Goal: Transaction & Acquisition: Obtain resource

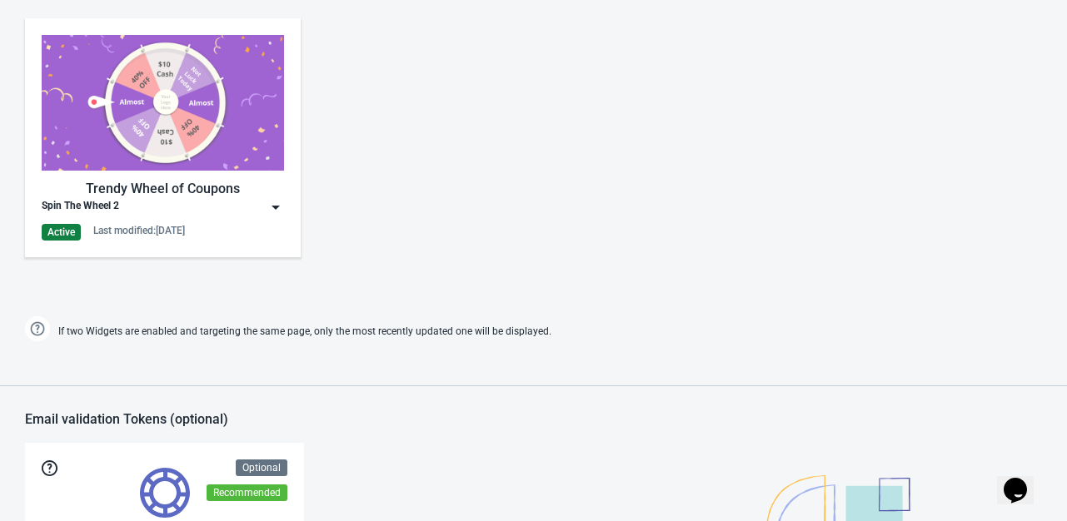
click at [280, 214] on div "Trendy Wheel of Coupons Spin The Wheel 2 Active Last modified: [DATE]" at bounding box center [163, 138] width 242 height 206
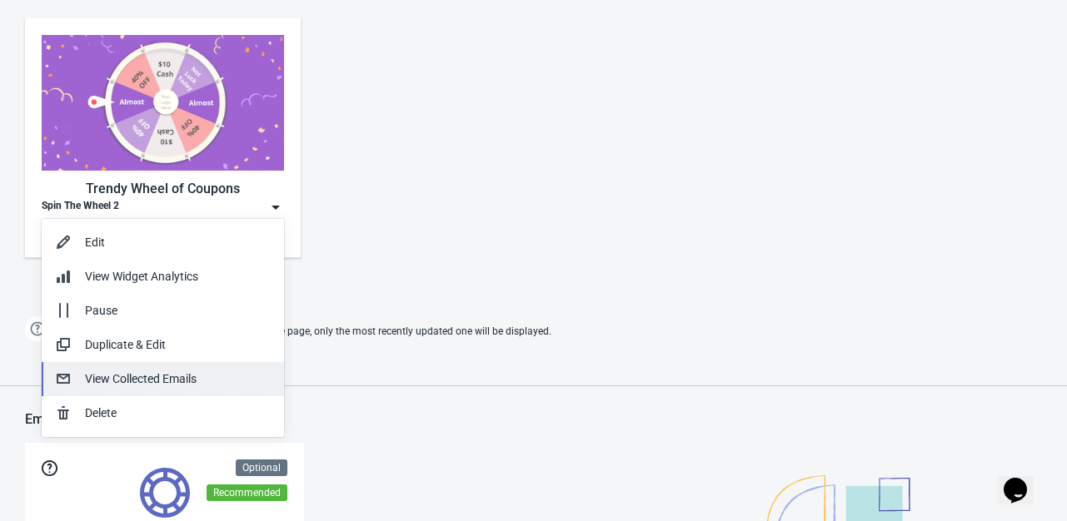
click at [206, 388] on button "View Collected Emails" at bounding box center [163, 379] width 242 height 34
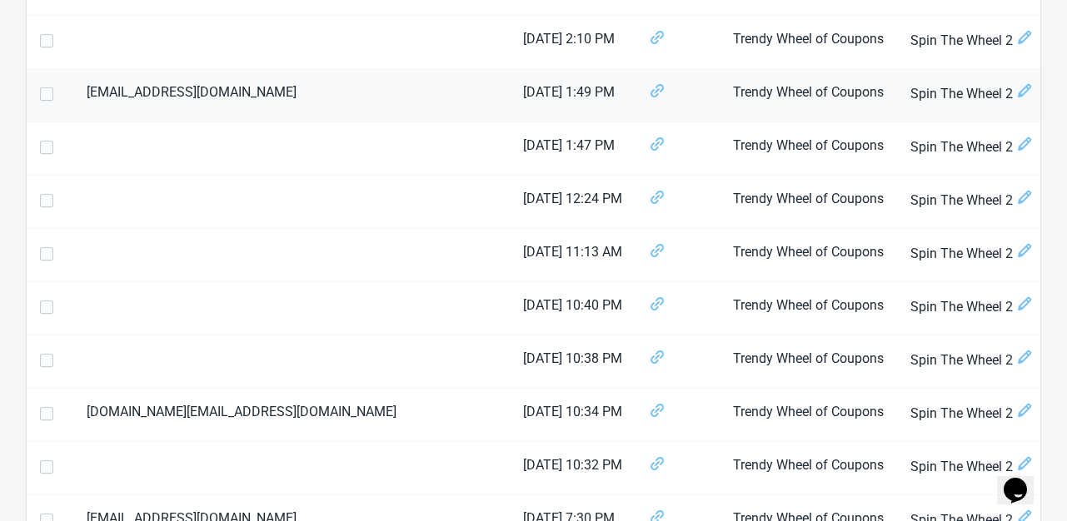
scroll to position [500, 0]
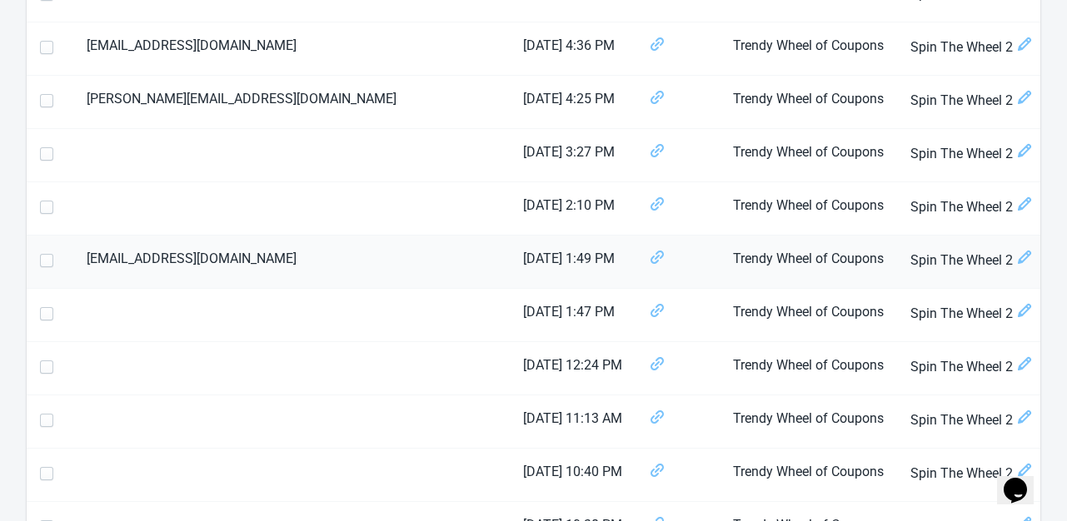
click at [47, 261] on span at bounding box center [46, 260] width 13 height 13
click at [41, 261] on input "checkbox" at bounding box center [40, 269] width 1 height 30
checkbox input "true"
click at [45, 100] on span at bounding box center [46, 100] width 13 height 13
click at [41, 100] on input "checkbox" at bounding box center [40, 109] width 1 height 30
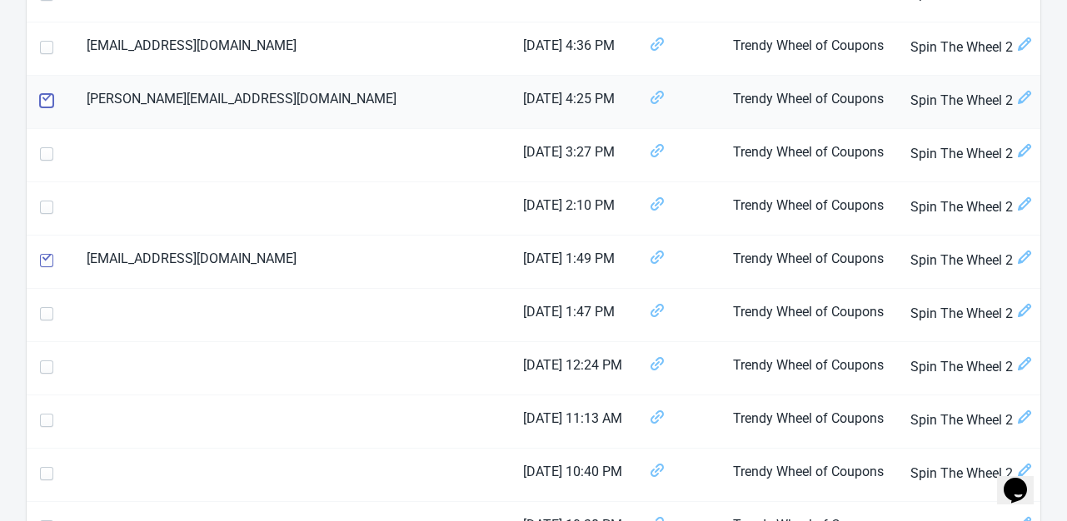
checkbox input "true"
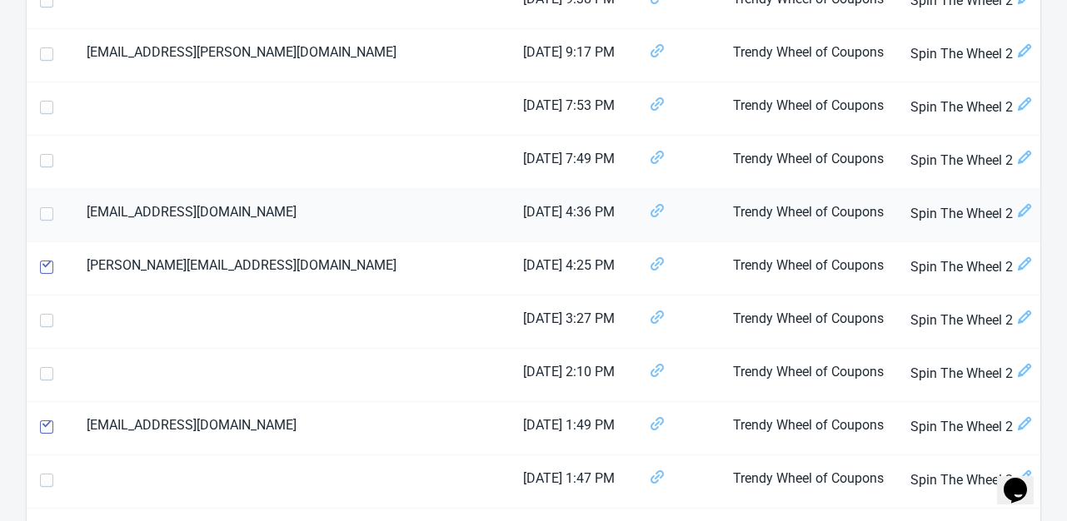
click at [49, 211] on span at bounding box center [46, 213] width 13 height 13
click at [41, 211] on input "checkbox" at bounding box center [40, 222] width 1 height 30
checkbox input "true"
click at [53, 51] on label at bounding box center [50, 53] width 20 height 22
click at [41, 51] on input "checkbox" at bounding box center [40, 62] width 1 height 30
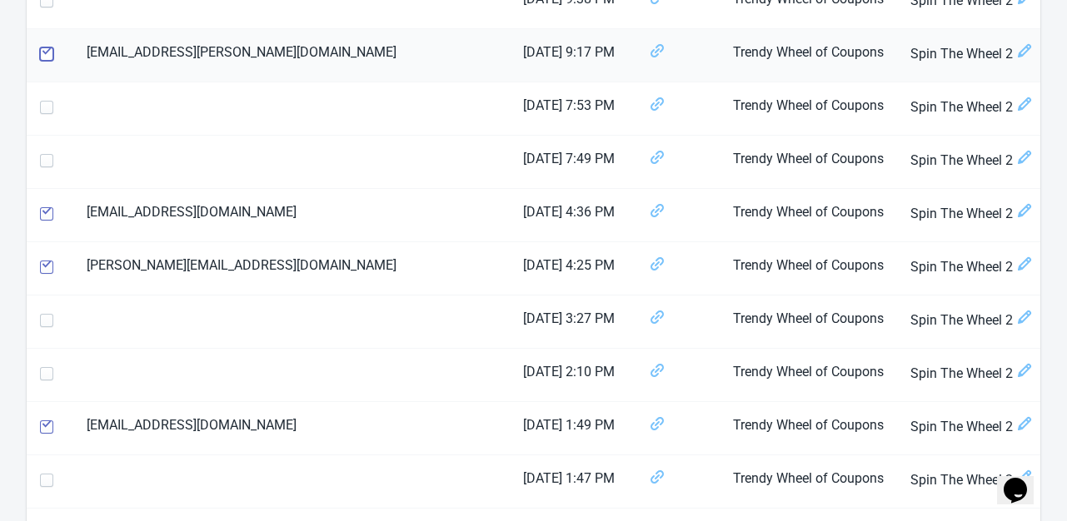
checkbox input "true"
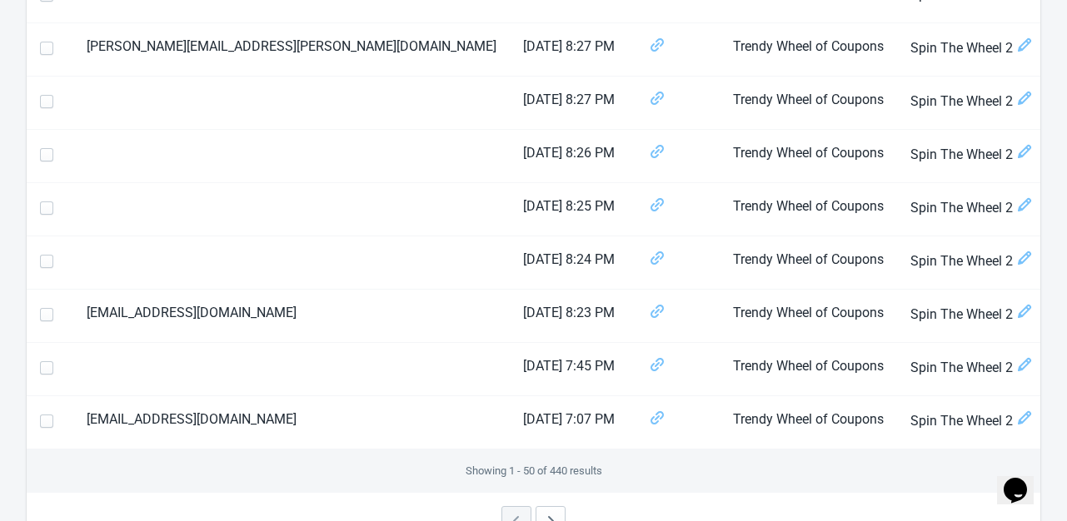
scroll to position [2632, 0]
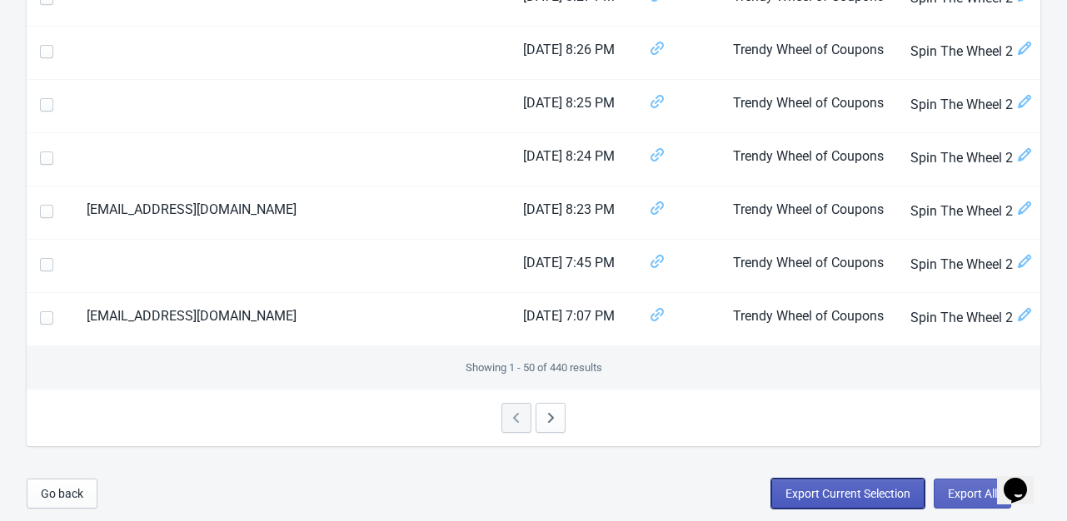
click at [844, 493] on span "Export Current Selection" at bounding box center [847, 493] width 125 height 13
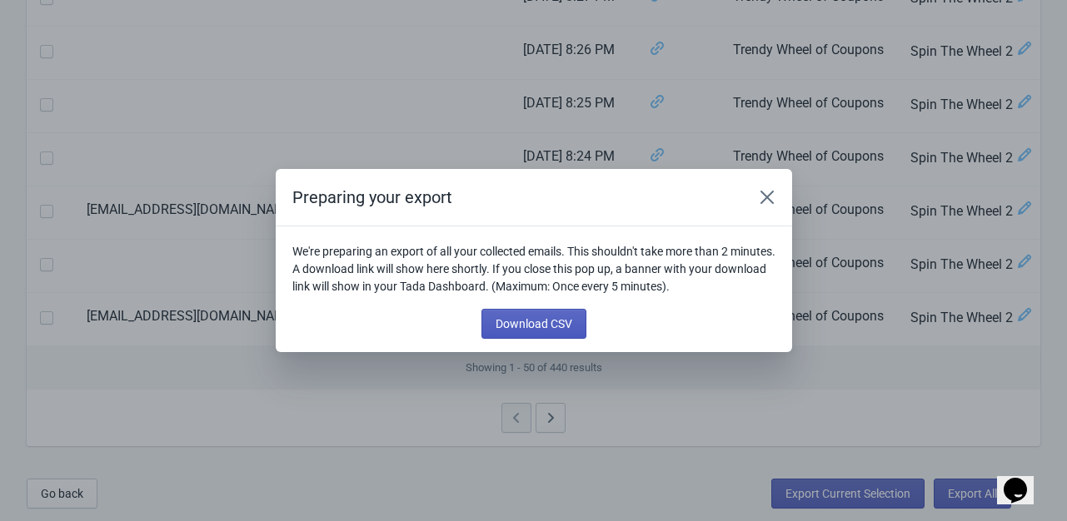
click at [545, 327] on span "Download CSV" at bounding box center [534, 323] width 77 height 13
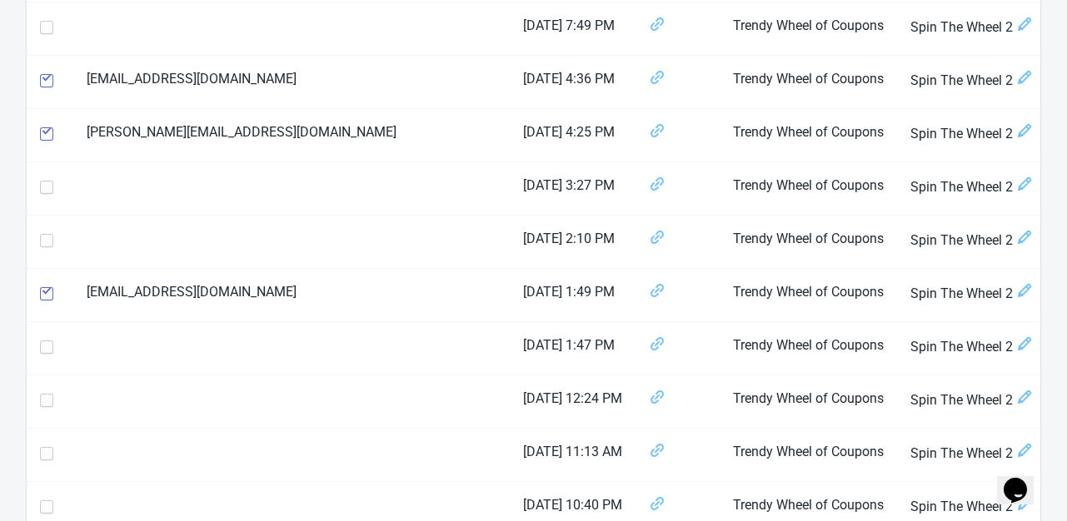
scroll to position [0, 0]
